Goal: Communication & Community: Answer question/provide support

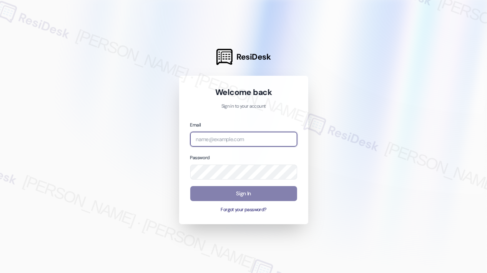
click at [235, 140] on input "email" at bounding box center [243, 139] width 107 height 15
click at [0, 273] on com-1password-button at bounding box center [0, 273] width 0 height 0
type input "automated-surveys-park_properties-[PERSON_NAME].roles@park_[DOMAIN_NAME]"
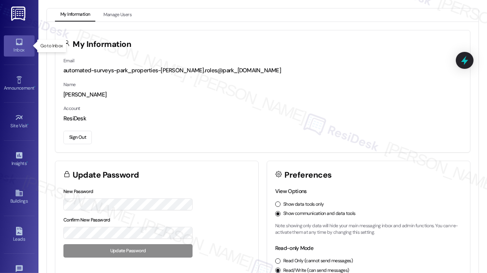
click at [20, 47] on div "Inbox" at bounding box center [19, 50] width 38 height 8
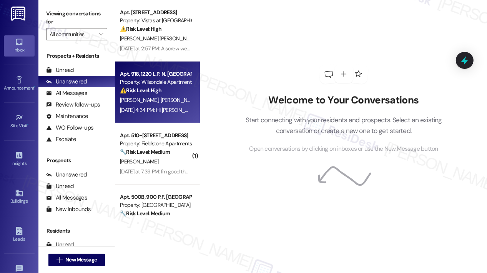
click at [173, 90] on div "⚠️ Risk Level: High The resident is inquiring about mold that was identified du…" at bounding box center [155, 91] width 71 height 8
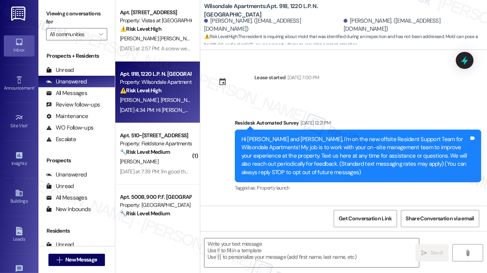
scroll to position [4124, 0]
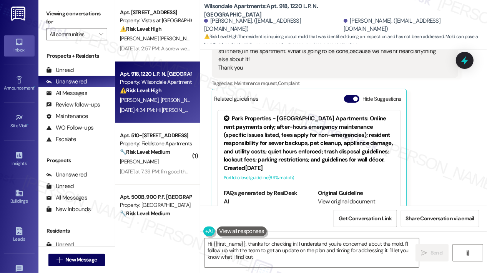
type textarea "Hi {{first_name}}, thanks for checking in! I understand you're concerned about …"
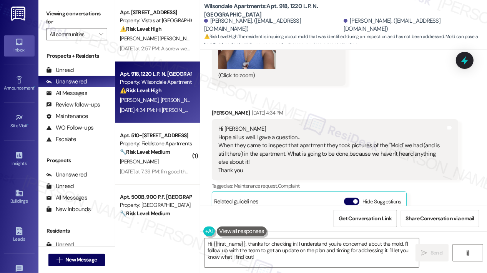
scroll to position [4009, 0]
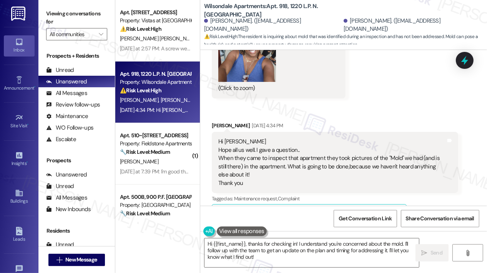
click at [380, 78] on div "Received via SMS [PERSON_NAME] [DATE] 4:23 PM JPG attachment ResiDesk recognize…" at bounding box center [343, 121] width 287 height 436
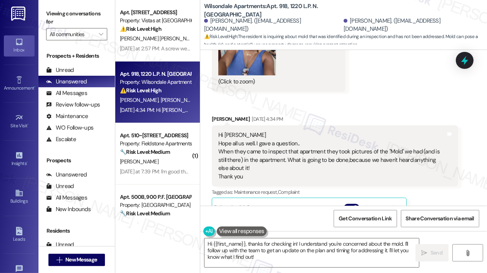
scroll to position [3970, 0]
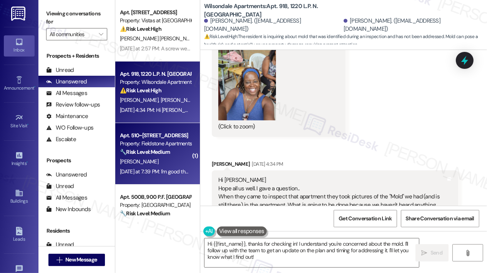
click at [159, 165] on div "[PERSON_NAME]" at bounding box center [155, 162] width 73 height 10
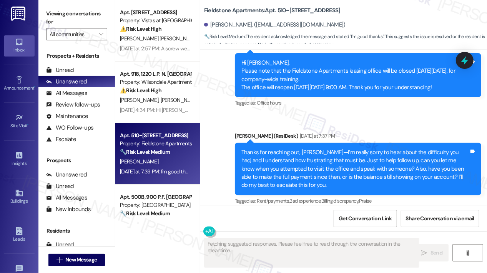
scroll to position [4524, 0]
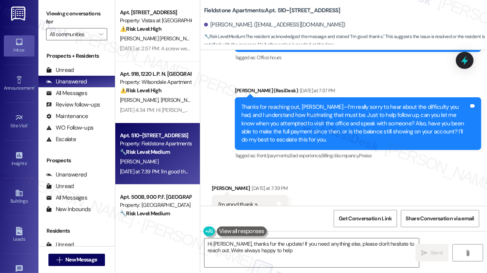
type textarea "Hi [PERSON_NAME], thanks for the update! If you need anything else, please don'…"
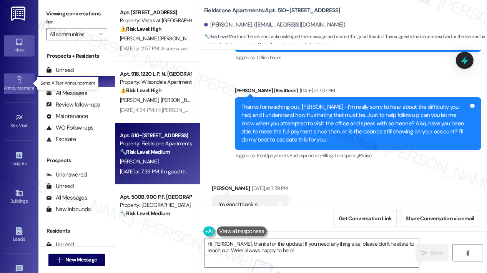
click at [25, 77] on link "Announcement •" at bounding box center [19, 83] width 31 height 21
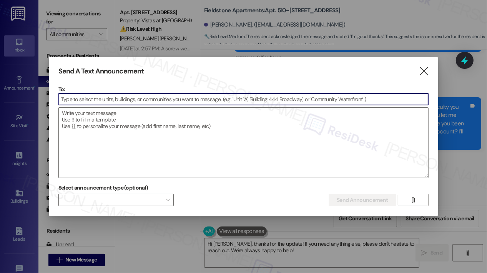
click at [112, 101] on input at bounding box center [244, 99] width 370 height 12
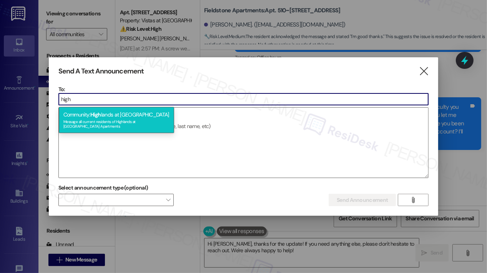
type input "high"
click at [115, 117] on div "Community: High lands at [GEOGRAPHIC_DATA] Message all current residents of [GE…" at bounding box center [116, 120] width 115 height 26
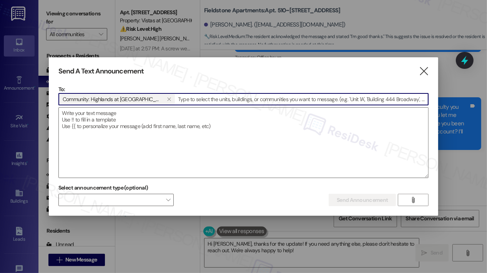
click at [115, 117] on textarea at bounding box center [244, 143] width 370 height 70
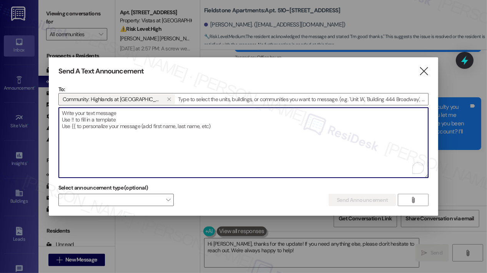
paste textarea "Hi {{first_name}}! The Highlands is currently seeking additional residents inte…"
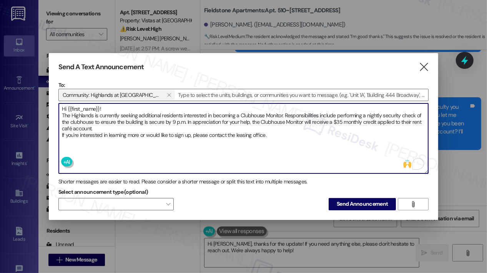
click at [291, 145] on textarea "Hi {{first_name}}! The Highlands is currently seeking additional residents inte…" at bounding box center [244, 138] width 370 height 70
type textarea "Hi {{first_name}}! The Highlands is currently seeking additional residents inte…"
click at [359, 204] on span "Send Announcement" at bounding box center [362, 204] width 51 height 8
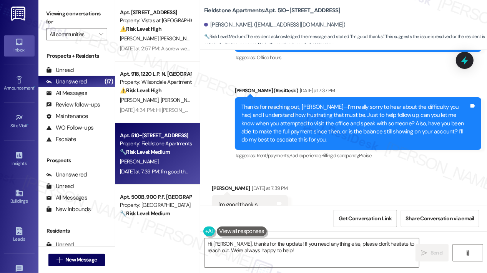
click at [383, 170] on div "Received via SMS [PERSON_NAME] [DATE] at 7:39 PM I'm good thank s Tags and note…" at bounding box center [343, 199] width 287 height 65
click at [349, 190] on div "Received via SMS [PERSON_NAME] [DATE] at 7:39 PM I'm good thank s Tags and note…" at bounding box center [343, 199] width 287 height 65
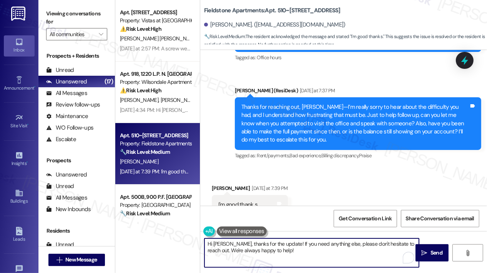
click at [311, 257] on textarea "Hi [PERSON_NAME], thanks for the update! If you need anything else, please don'…" at bounding box center [312, 253] width 215 height 29
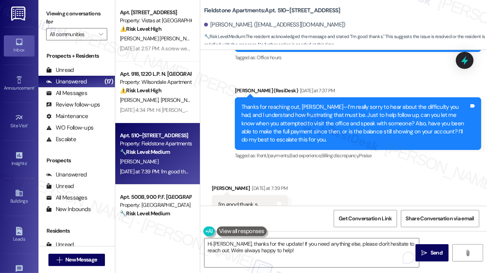
click at [352, 187] on div "Received via SMS [PERSON_NAME] [DATE] at 7:39 PM I'm good thank s Tags and note…" at bounding box center [343, 199] width 287 height 65
click at [299, 249] on textarea "Hi [PERSON_NAME], thanks for the update! If you need anything else, please don'…" at bounding box center [312, 253] width 215 height 29
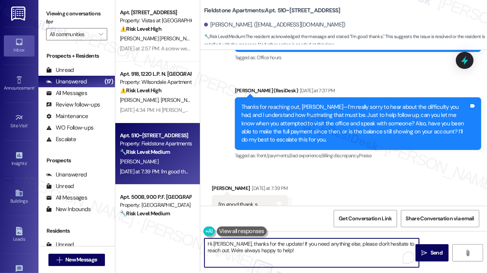
click at [299, 249] on textarea "Hi [PERSON_NAME], thanks for the update! If you need anything else, please don'…" at bounding box center [312, 253] width 215 height 29
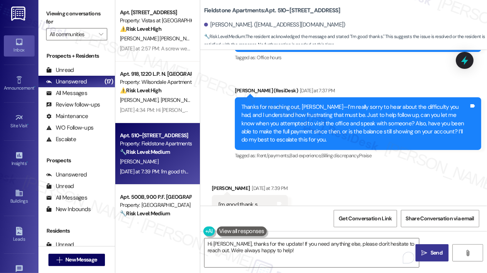
click at [431, 251] on span "Send" at bounding box center [437, 253] width 12 height 8
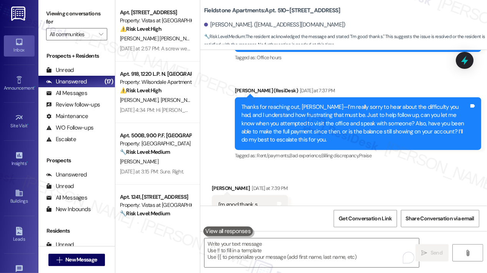
click at [394, 22] on div "[PERSON_NAME]. ([EMAIL_ADDRESS][DOMAIN_NAME])" at bounding box center [345, 24] width 283 height 15
